Goal: Information Seeking & Learning: Learn about a topic

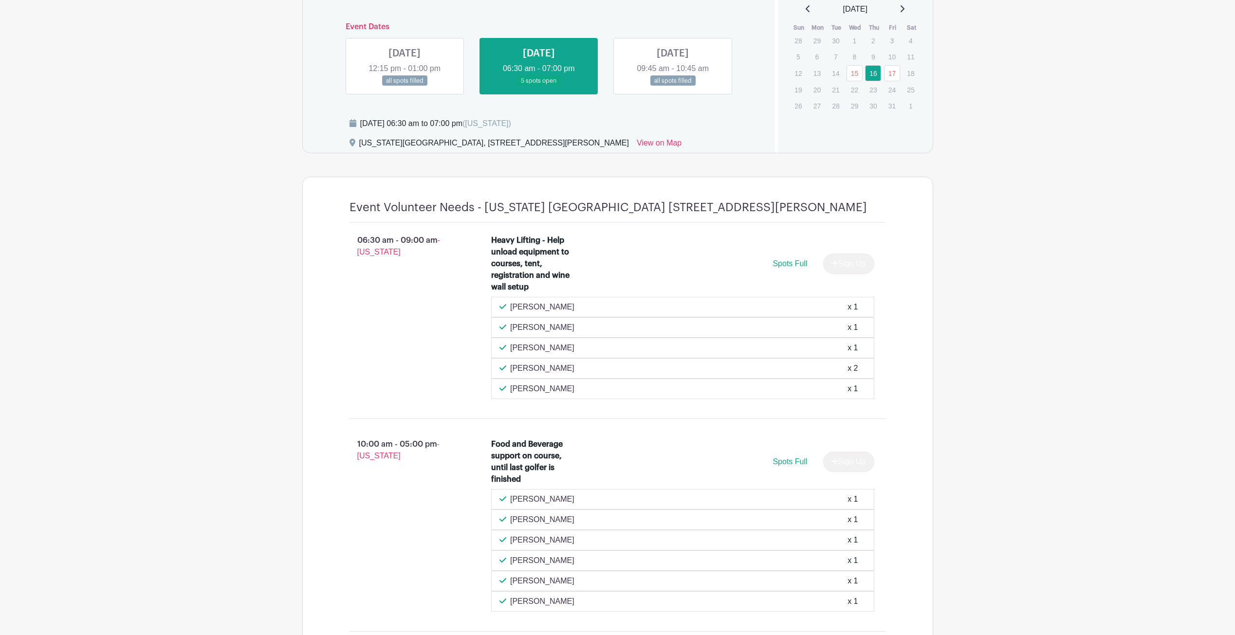
scroll to position [759, 0]
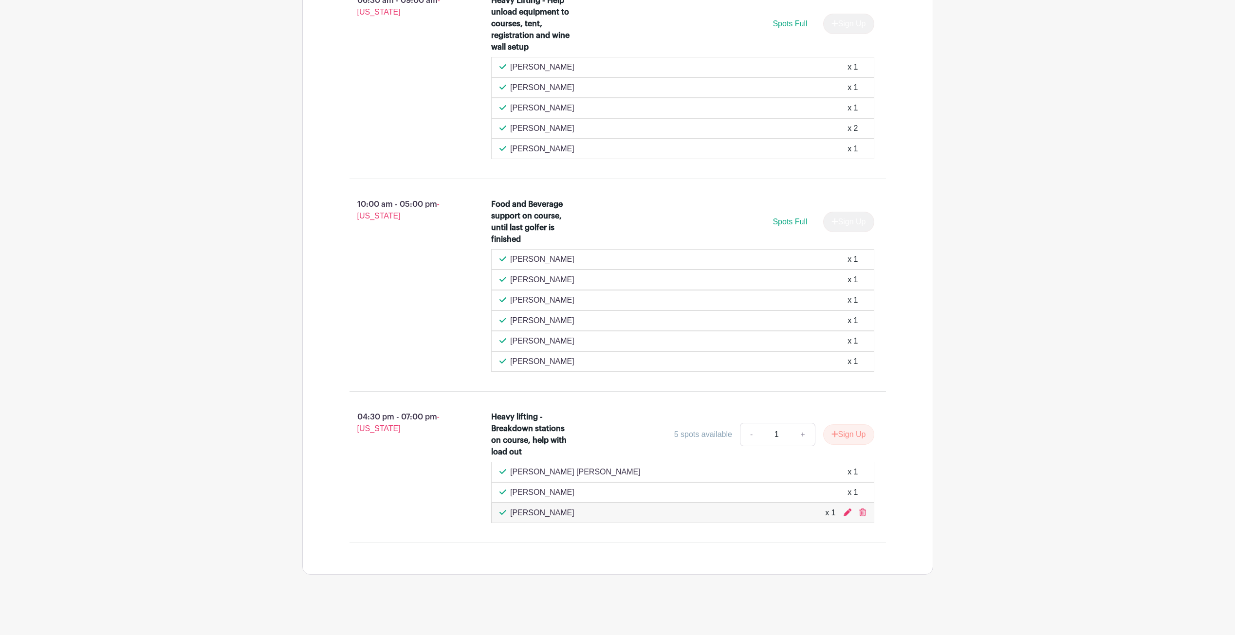
drag, startPoint x: 560, startPoint y: 492, endPoint x: 511, endPoint y: 493, distance: 48.7
click at [511, 493] on p "[PERSON_NAME]" at bounding box center [542, 493] width 64 height 12
drag, startPoint x: 282, startPoint y: 150, endPoint x: 279, endPoint y: 155, distance: 5.4
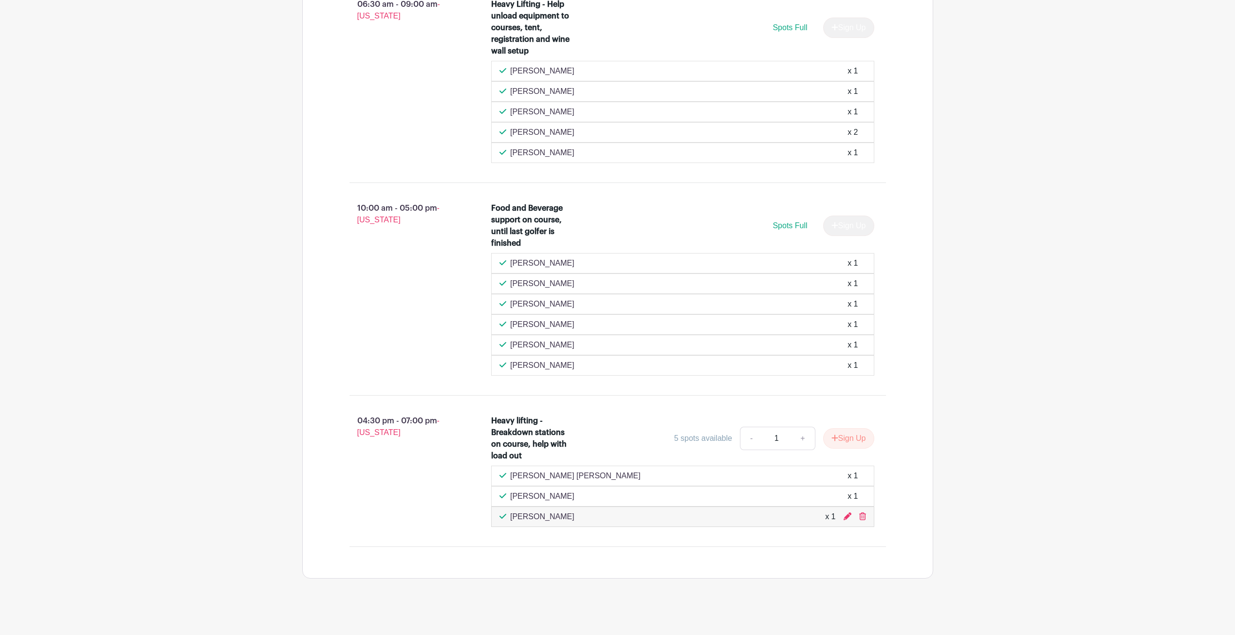
scroll to position [759, 0]
